Goal: Transaction & Acquisition: Purchase product/service

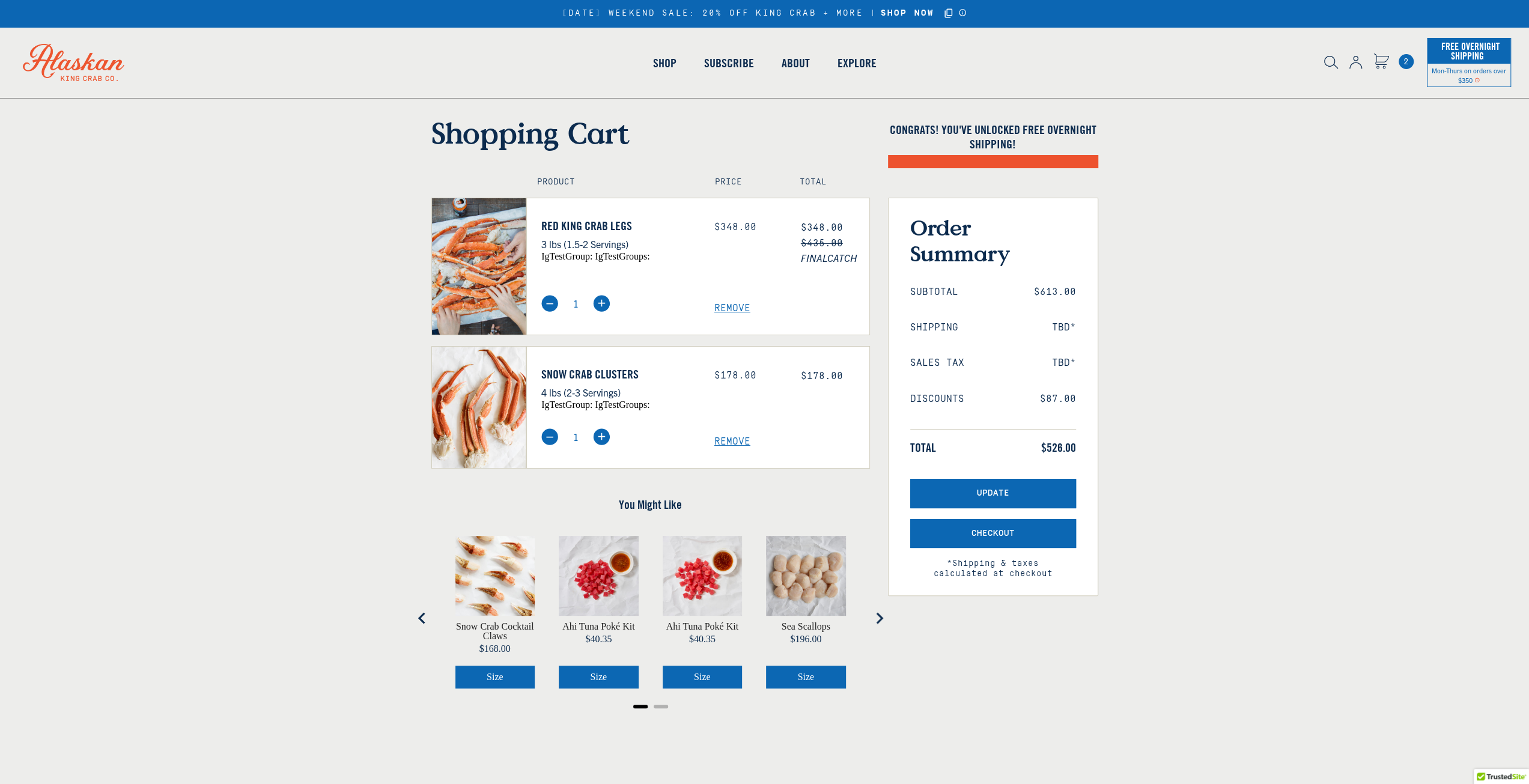
click at [737, 440] on span "Remove" at bounding box center [792, 442] width 155 height 11
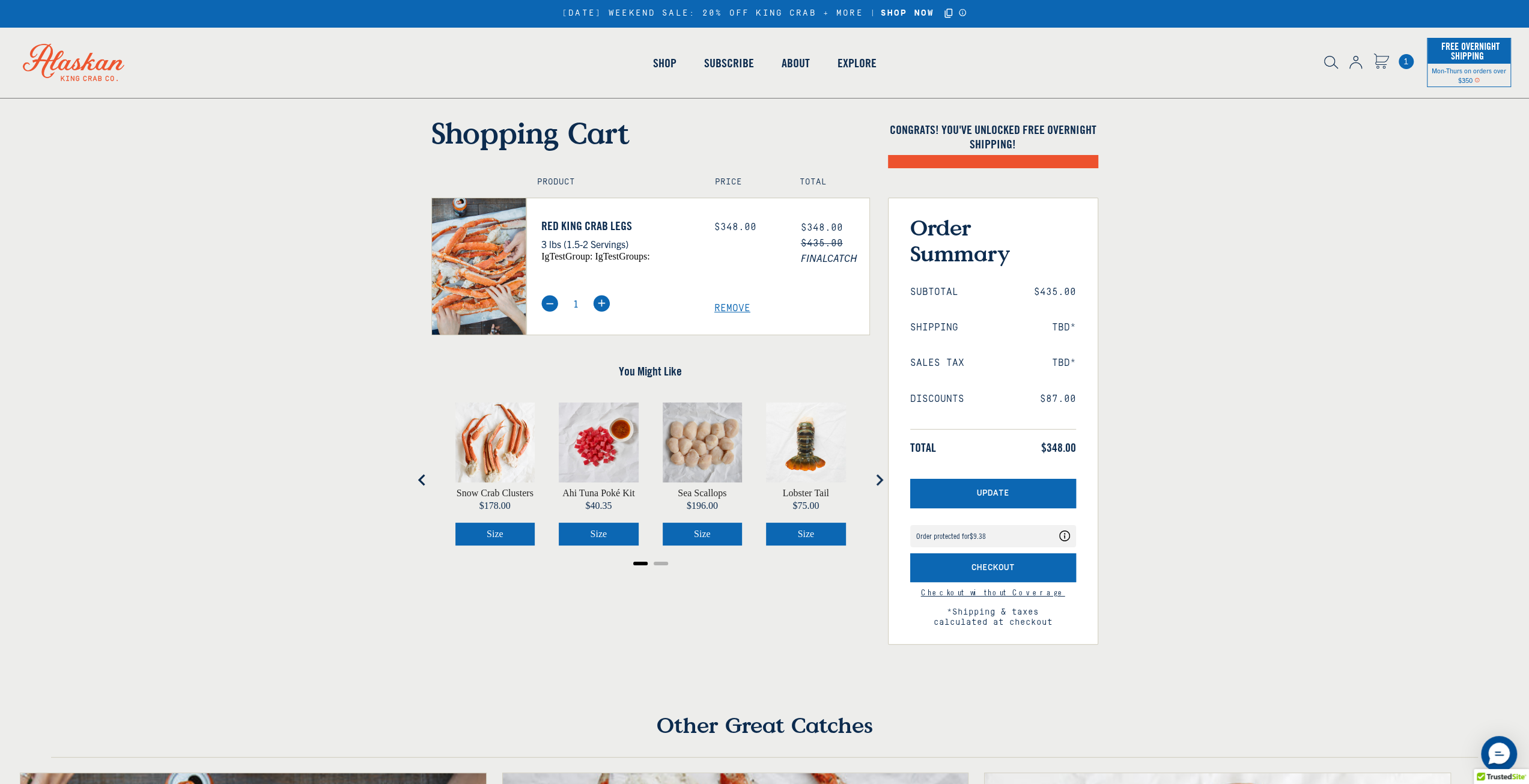
click at [963, 11] on icon "Announcement Bar Modal" at bounding box center [963, 12] width 9 height 8
